Goal: Task Accomplishment & Management: Use online tool/utility

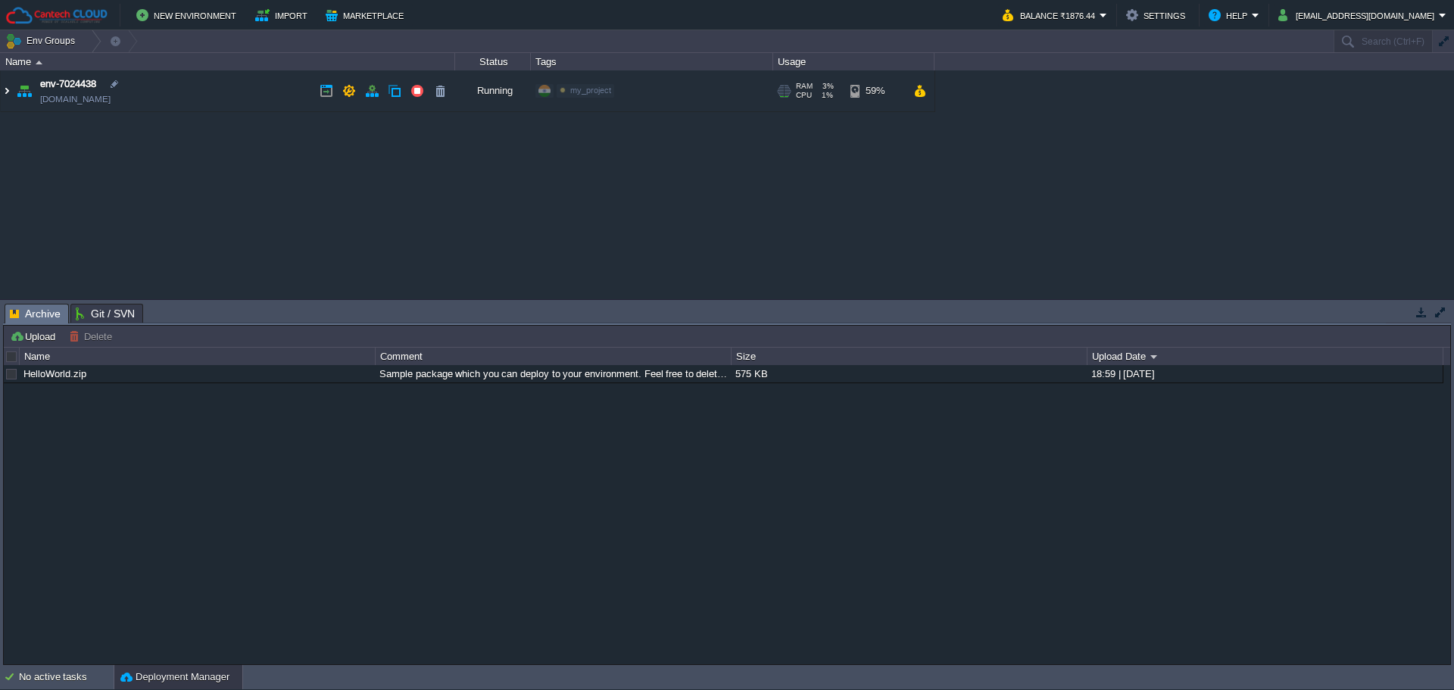
click at [5, 88] on img at bounding box center [7, 90] width 12 height 41
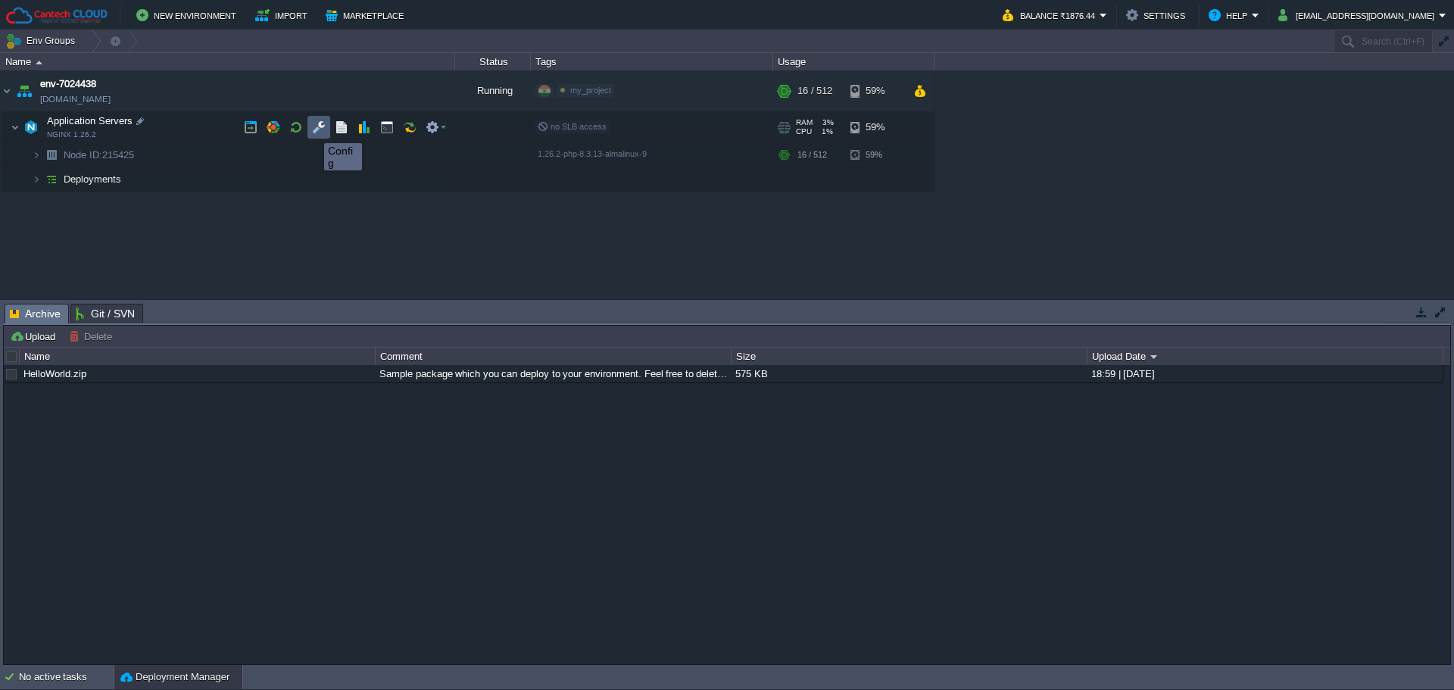
click at [313, 129] on button "button" at bounding box center [319, 127] width 14 height 14
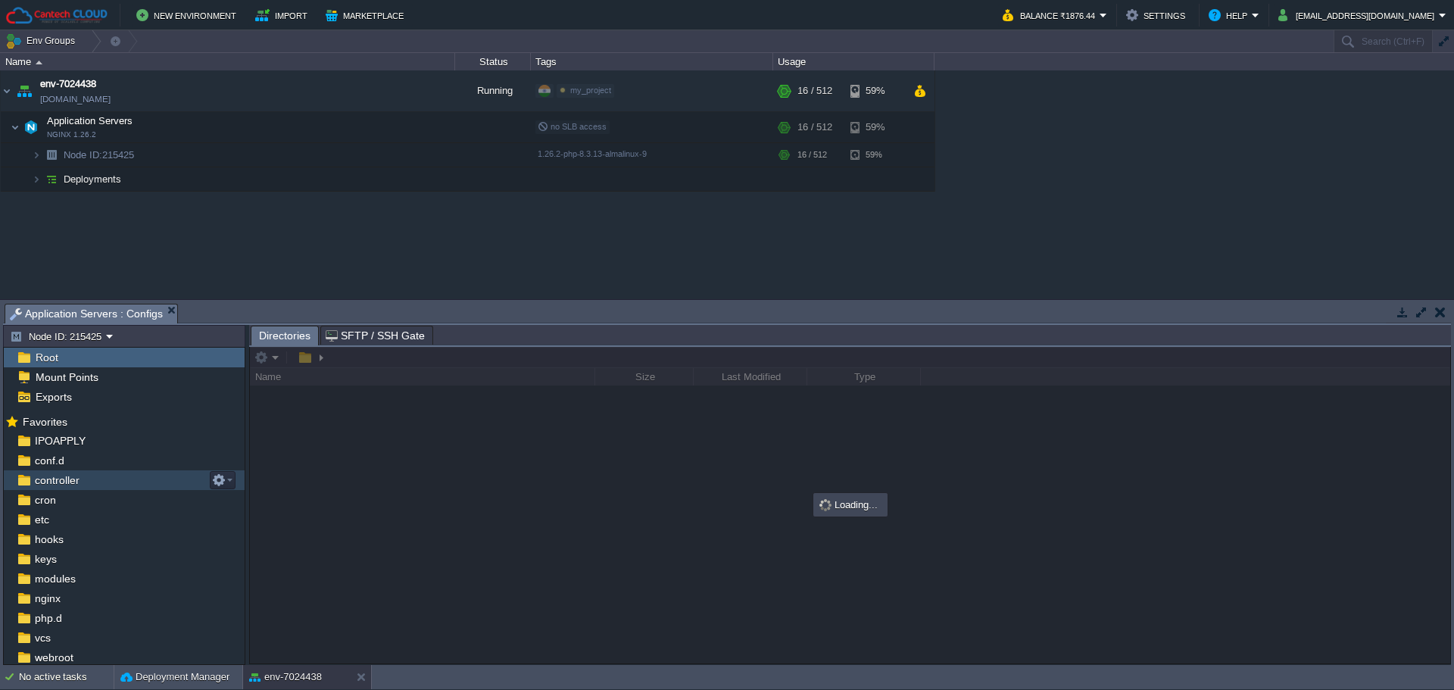
click at [48, 482] on span "controller" at bounding box center [57, 480] width 50 height 14
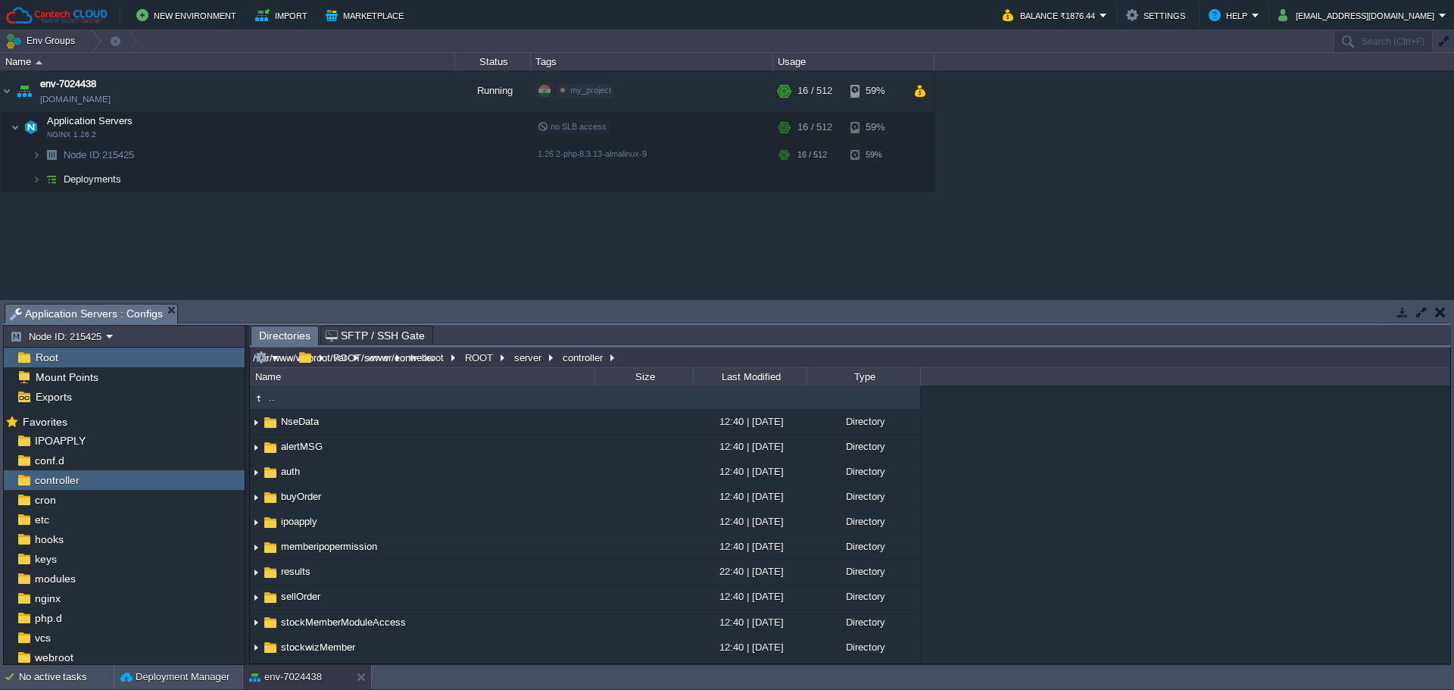
click at [628, 352] on input "/var/www/webroot/ROOT/server/controller" at bounding box center [850, 357] width 1200 height 21
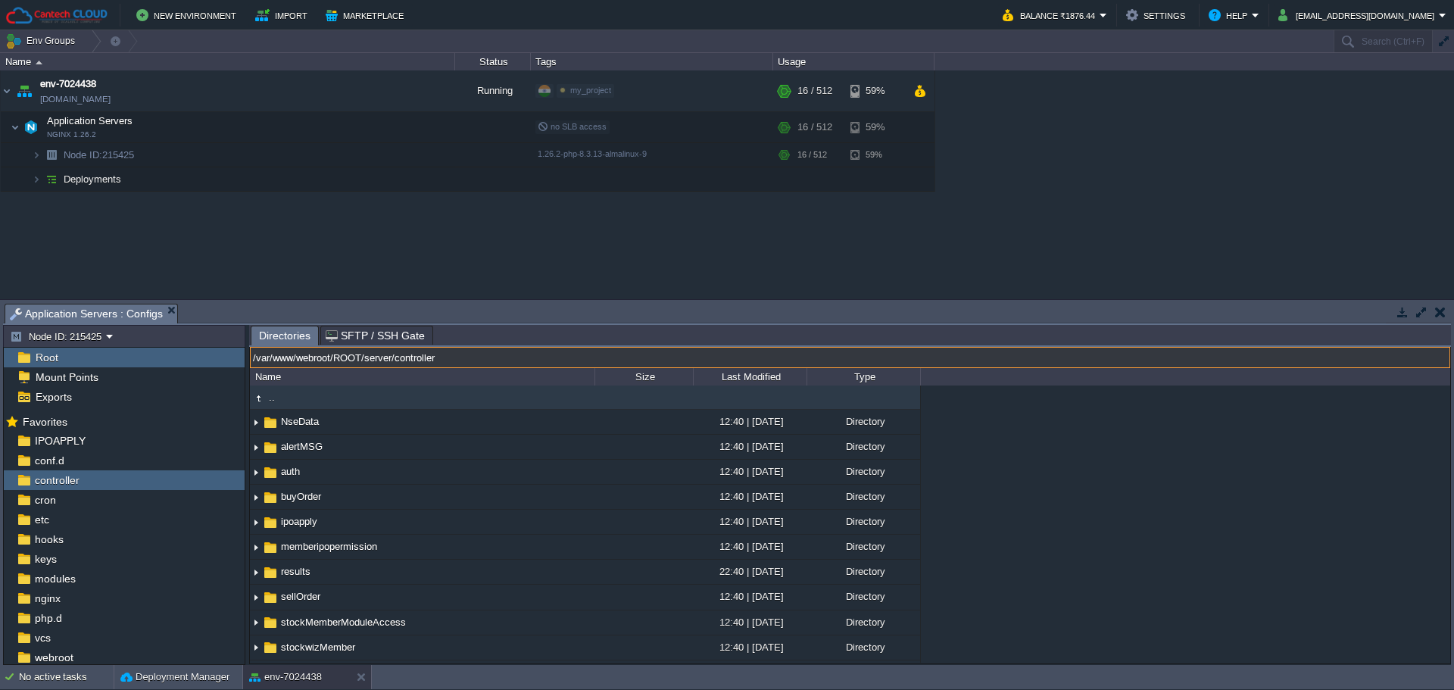
click at [366, 358] on input "/var/www/webroot/ROOT/server/controller" at bounding box center [850, 357] width 1200 height 21
type input "/var/www/webroot/ROOT/version/server/controller"
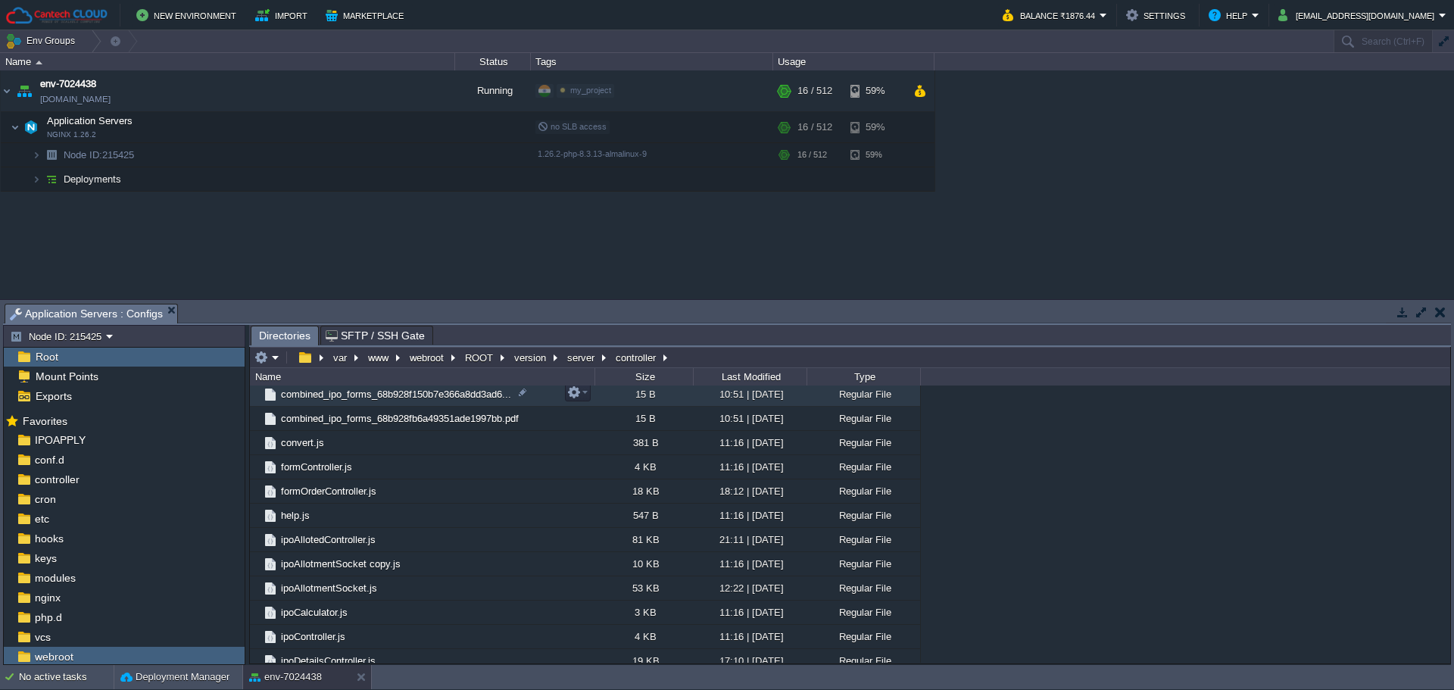
scroll to position [522, 0]
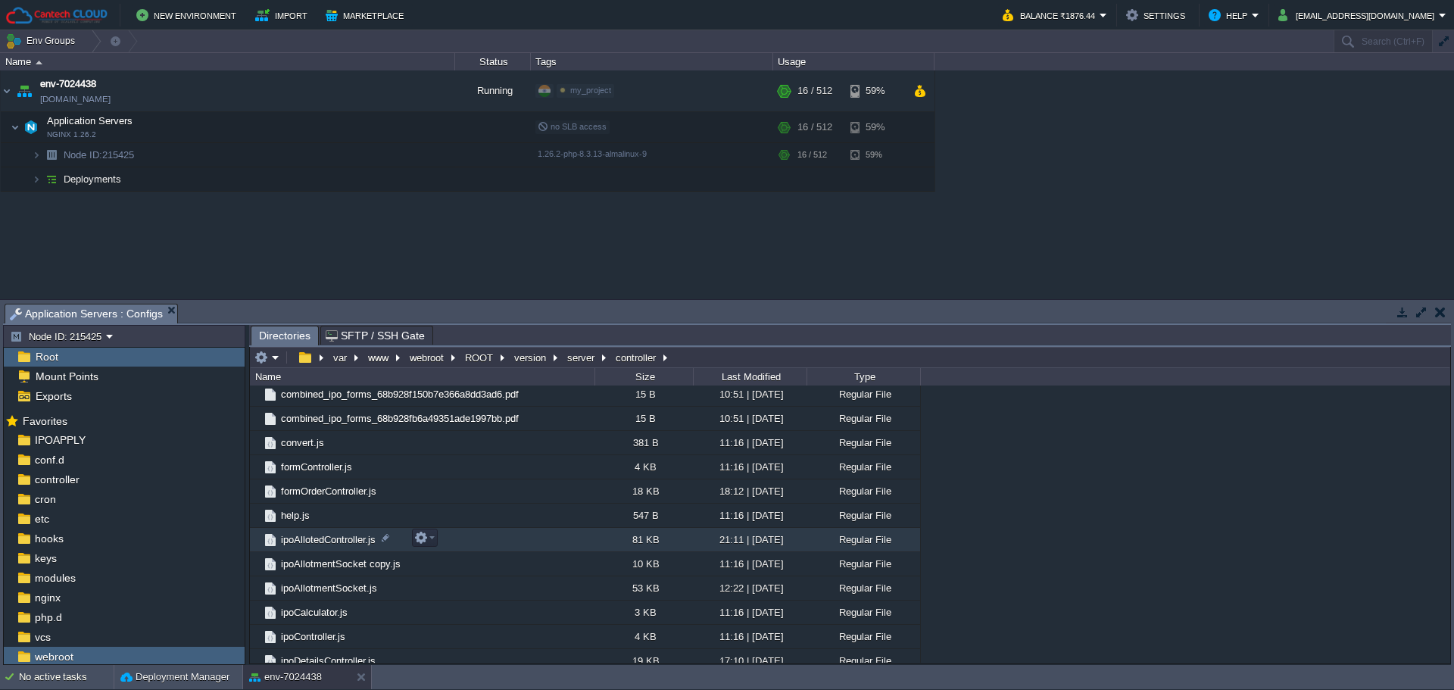
click at [341, 532] on td "ipoAllotedController.js" at bounding box center [422, 540] width 344 height 24
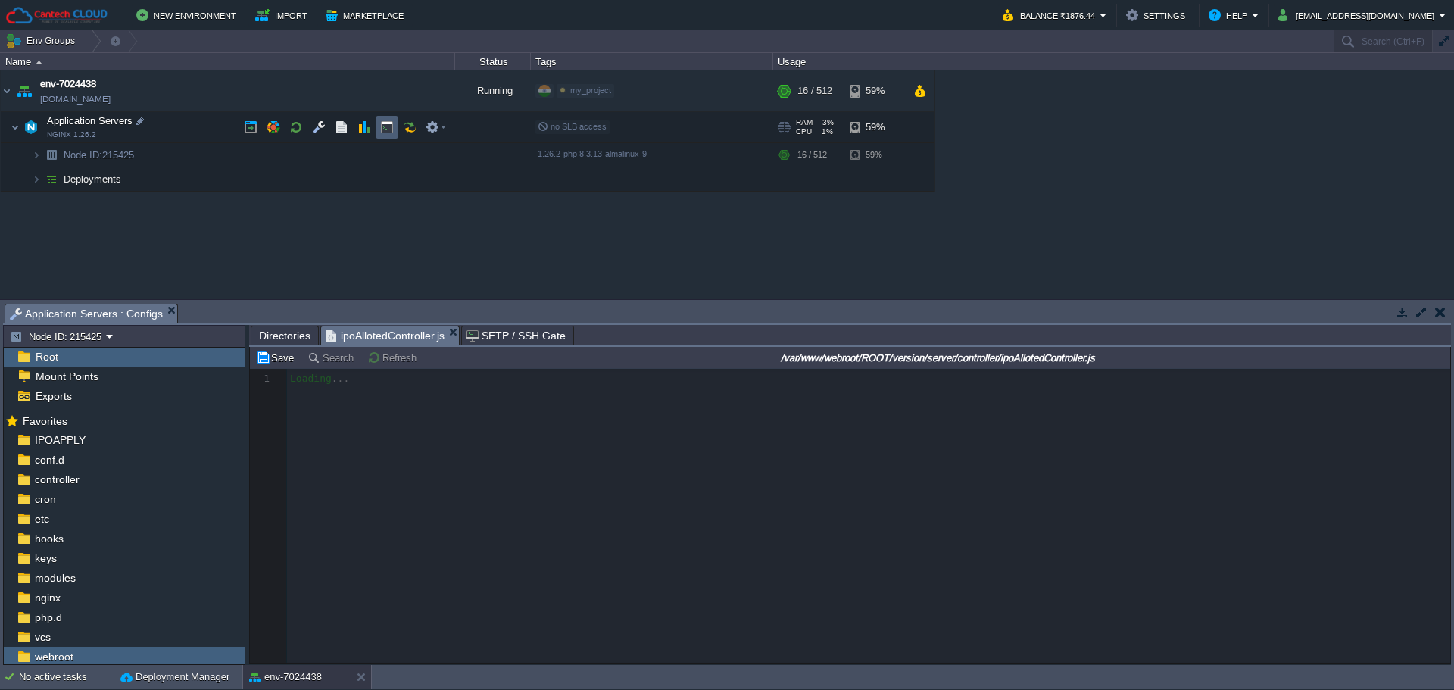
click at [393, 126] on button "button" at bounding box center [387, 127] width 14 height 14
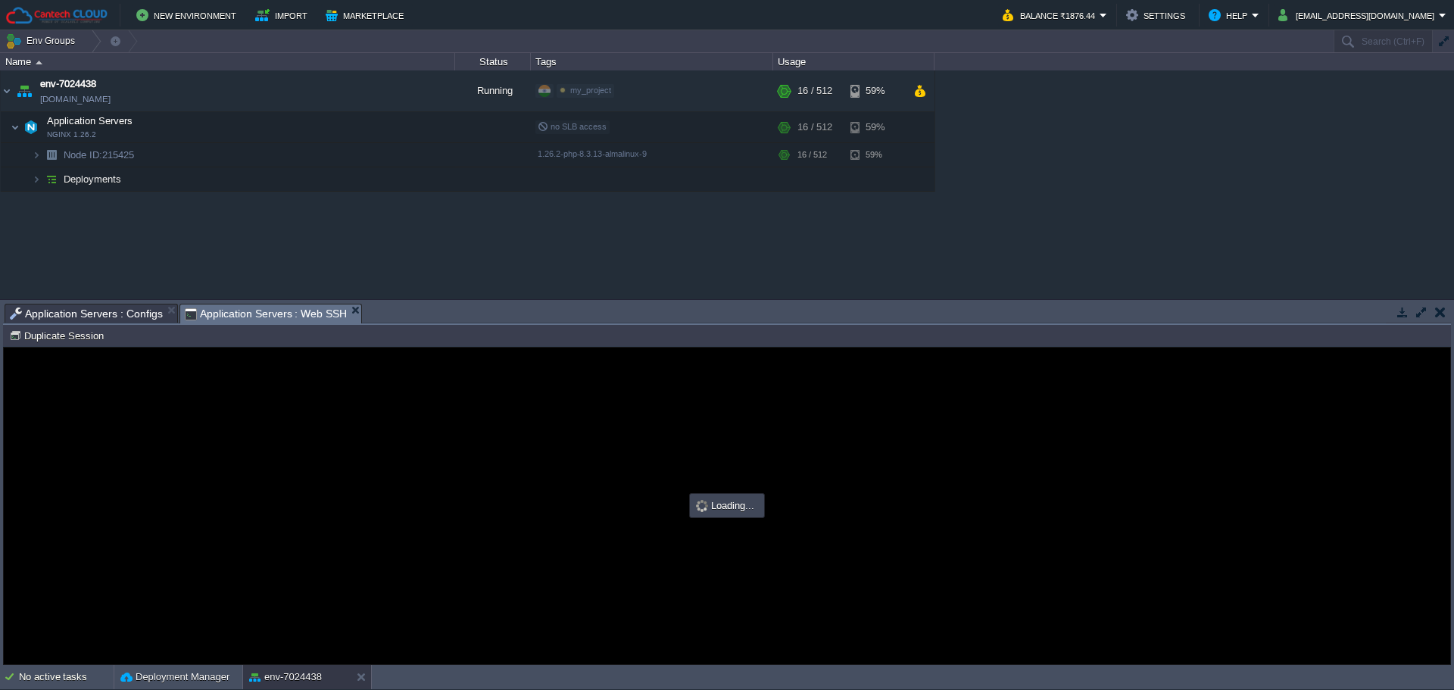
click at [73, 308] on span "Application Servers : Configs" at bounding box center [86, 313] width 153 height 18
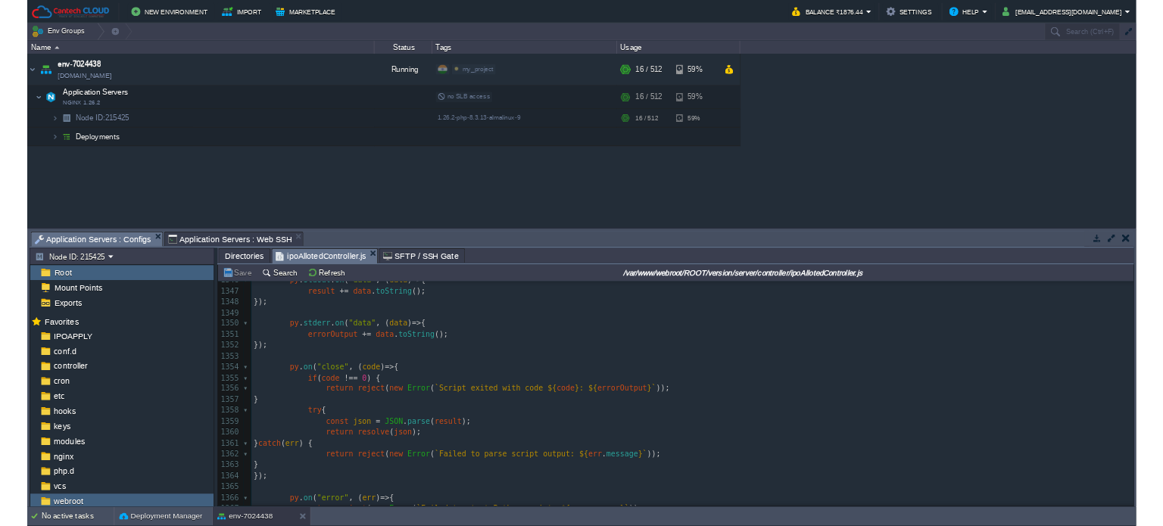
scroll to position [19502, 0]
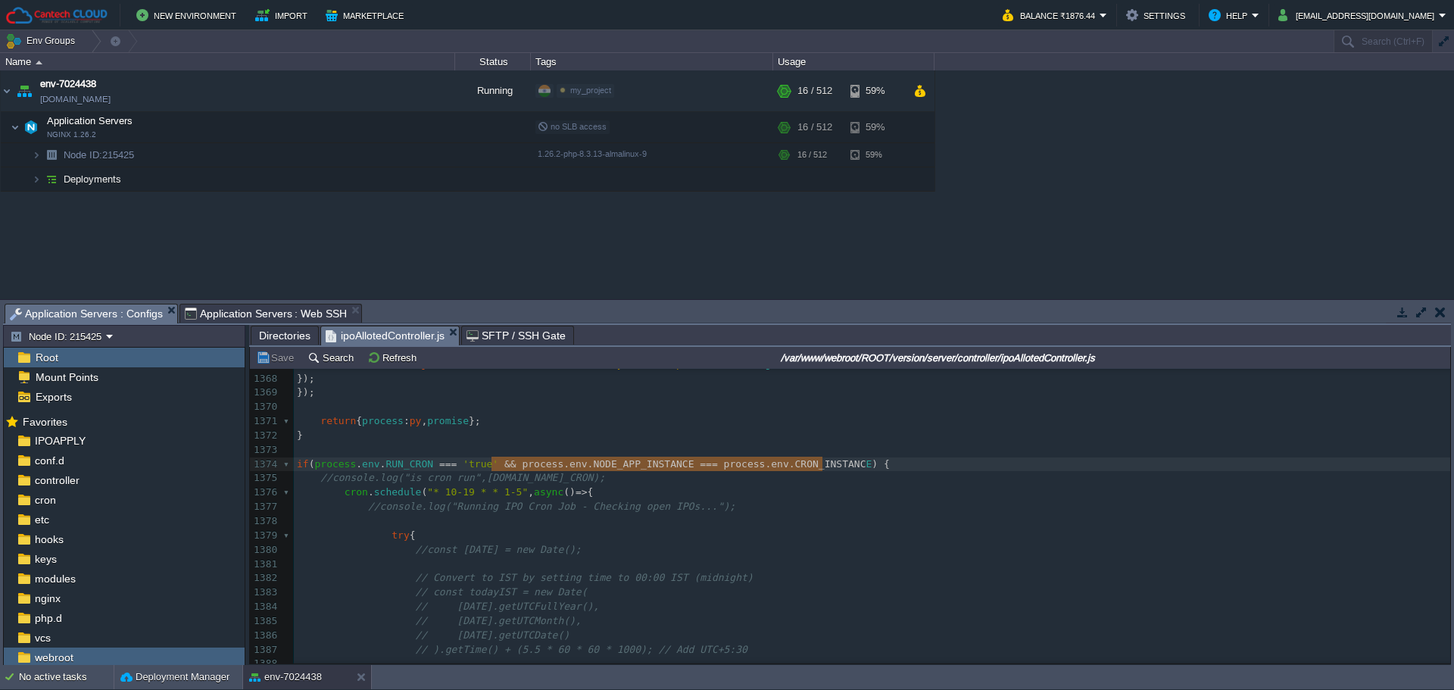
type textarea "&& process.env.NODE_APP_INSTANCE === process.env.CRON_INSTANCE"
drag, startPoint x: 491, startPoint y: 463, endPoint x: 823, endPoint y: 485, distance: 332.3
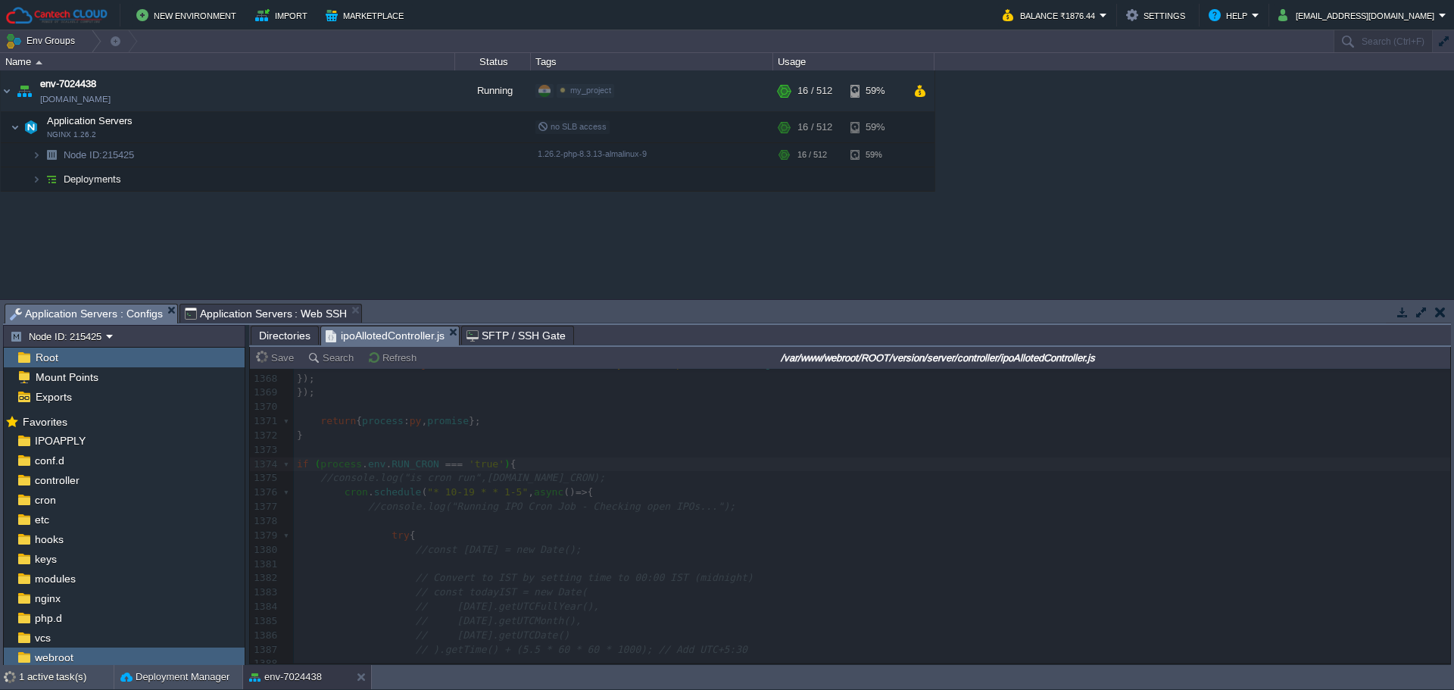
type input "#000000"
click at [229, 319] on span "Application Servers : Web SSH" at bounding box center [266, 313] width 163 height 18
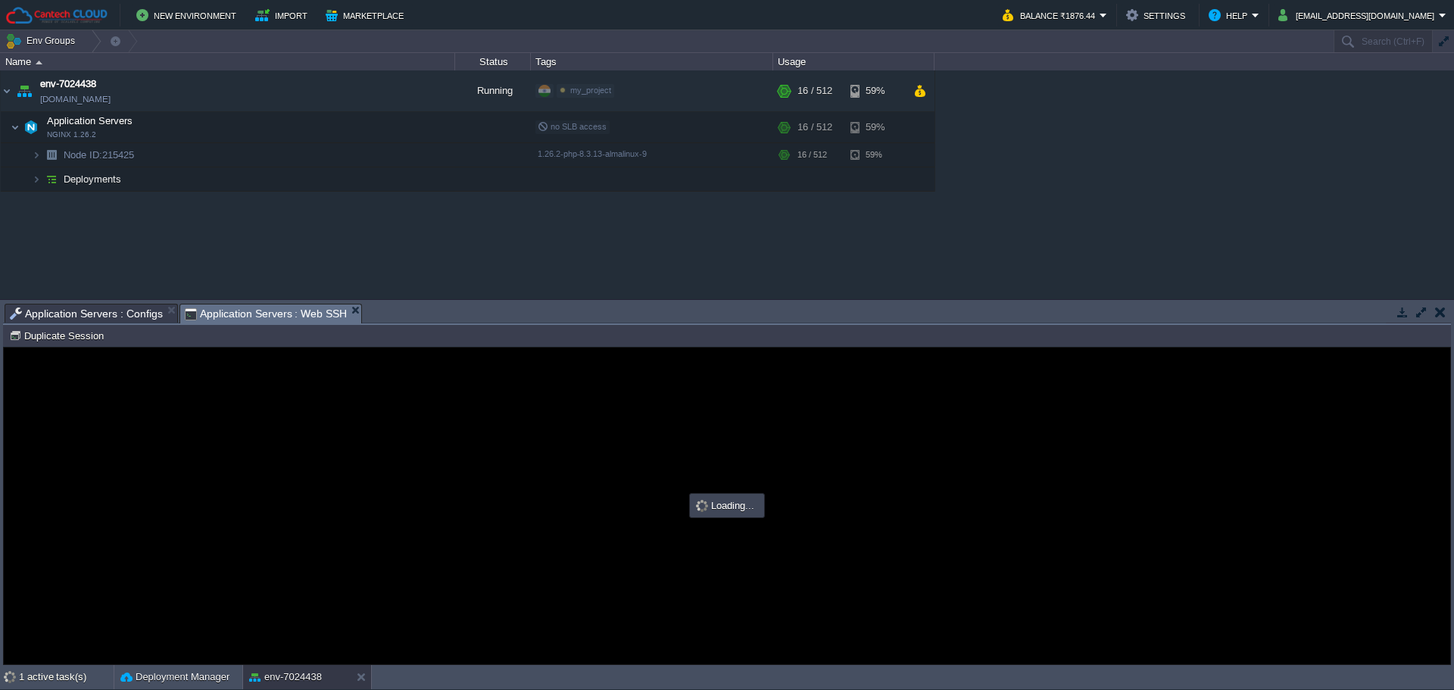
click at [114, 316] on span "Application Servers : Configs" at bounding box center [86, 313] width 153 height 18
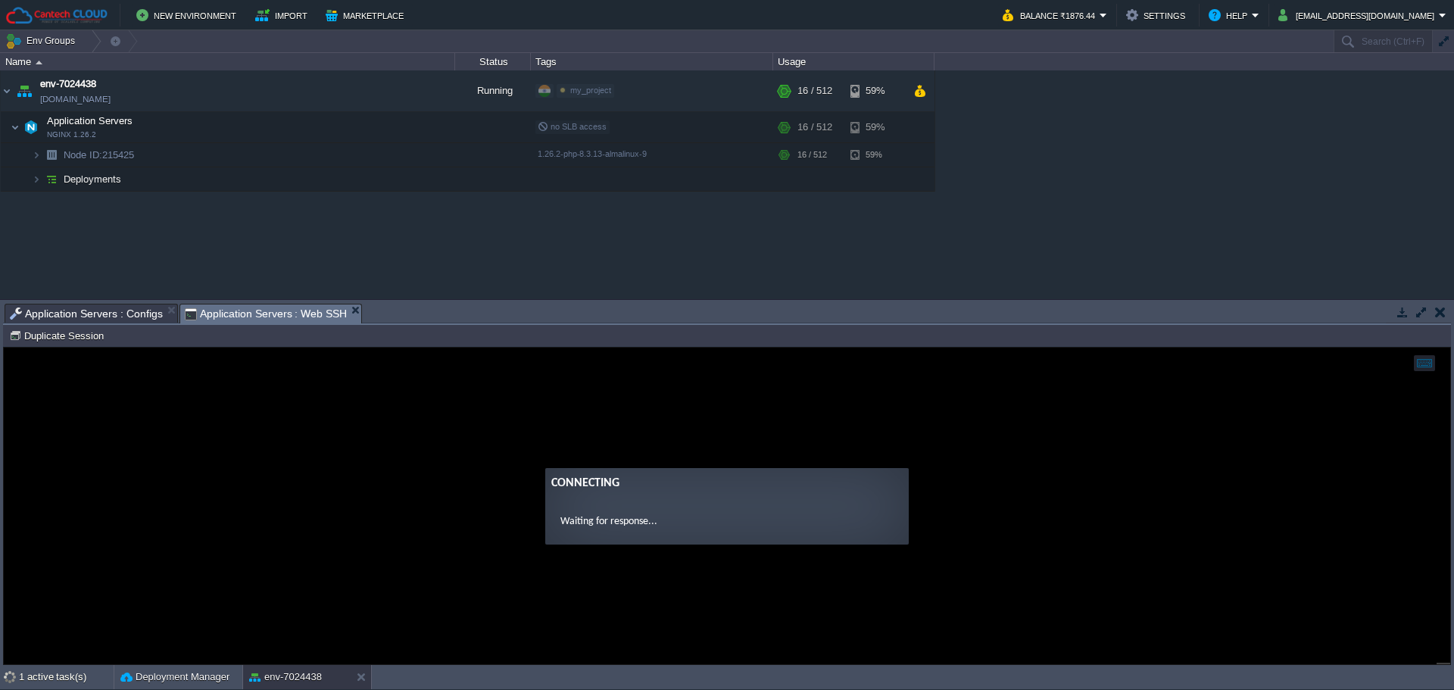
click at [262, 313] on span "Application Servers : Web SSH" at bounding box center [266, 313] width 163 height 19
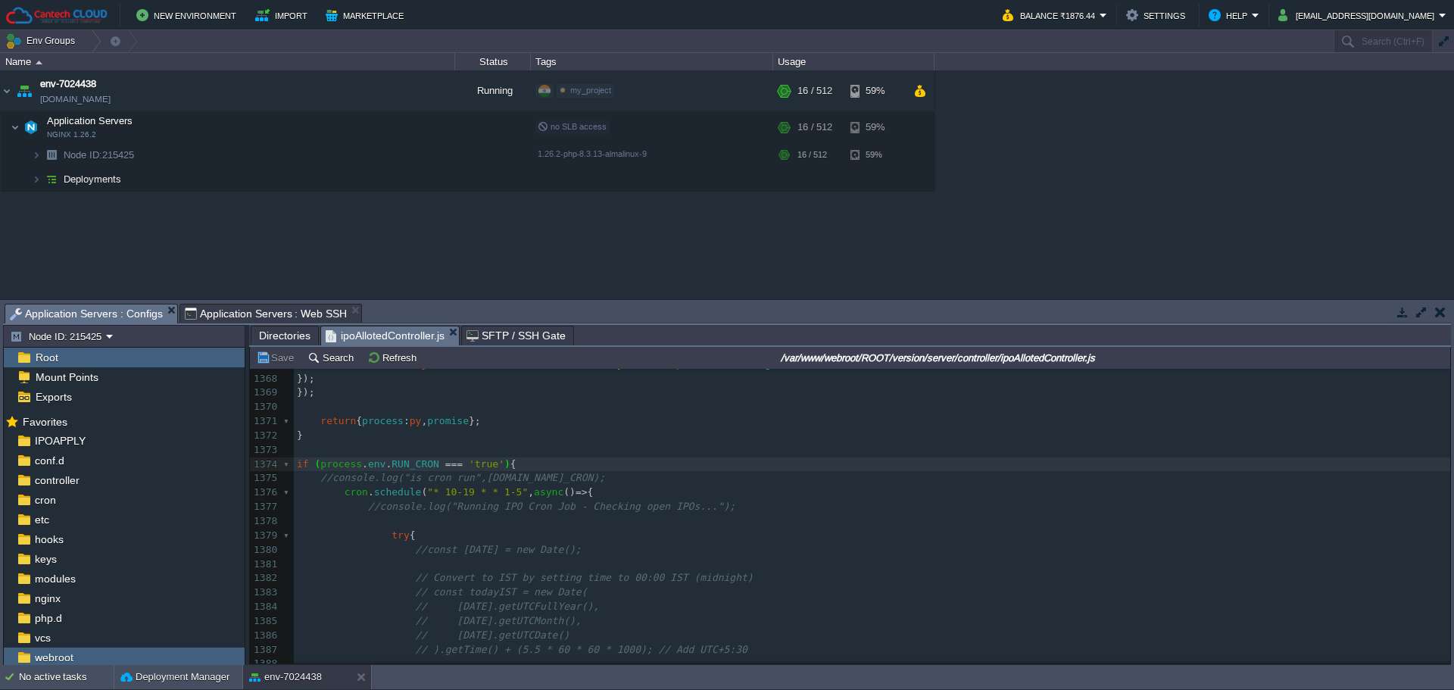
click at [101, 308] on span "Application Servers : Configs" at bounding box center [86, 313] width 153 height 19
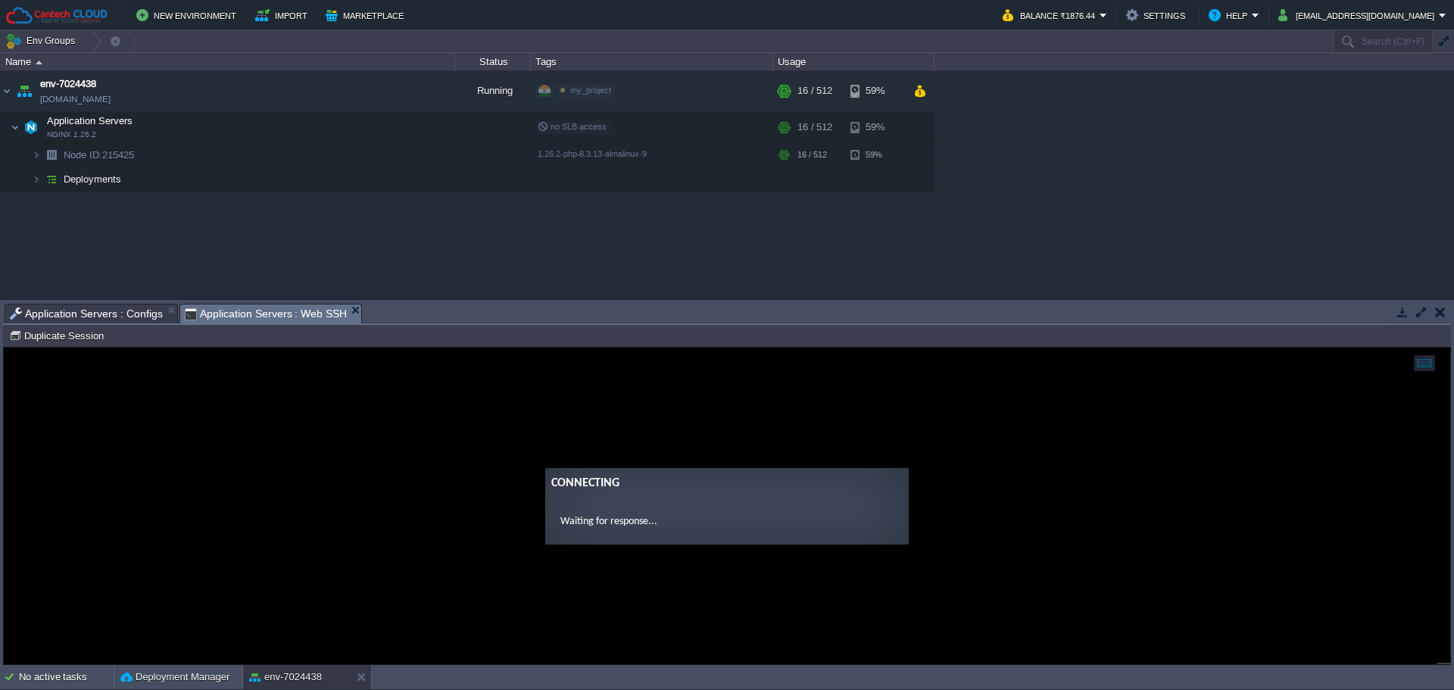
click at [281, 320] on span "Application Servers : Web SSH" at bounding box center [266, 313] width 163 height 19
